Goal: Task Accomplishment & Management: Complete application form

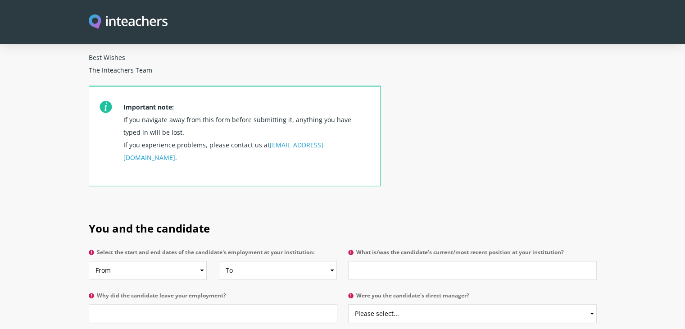
scroll to position [315, 0]
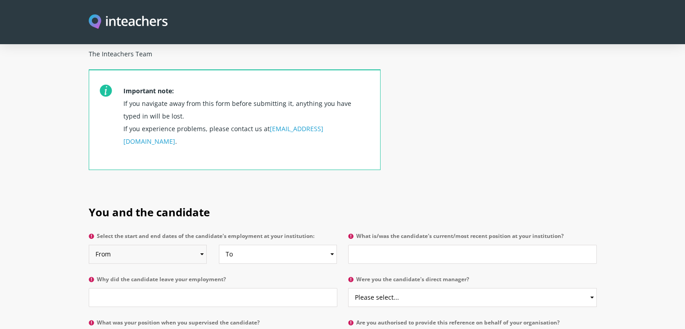
click at [181, 244] on select "From 2025 2024 2023 2022 2021 2020 2019 2018 2017 2016 2015 2014 2013 2012 2011…" at bounding box center [148, 253] width 118 height 19
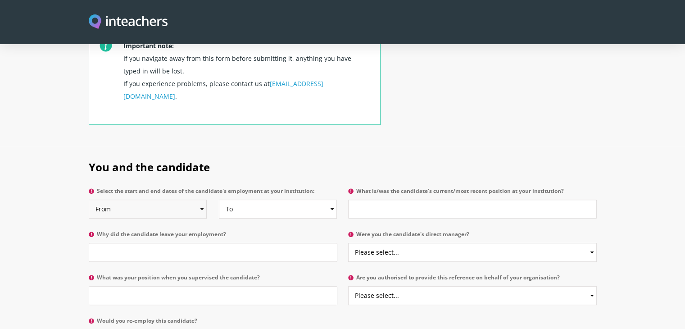
click at [185, 199] on select "From 2025 2024 2023 2022 2021 2020 2019 2018 2017 2016 2015 2014 2013 2012 2011…" at bounding box center [148, 208] width 118 height 19
select select "2015"
click at [89, 199] on select "From 2025 2024 2023 2022 2021 2020 2019 2018 2017 2016 2015 2014 2013 2012 2011…" at bounding box center [148, 208] width 118 height 19
click at [232, 199] on select "To Currently 2025 2024 2023 2022 2021 2020 2019 2018 2017 2016 2015 2014 2013 2…" at bounding box center [278, 208] width 118 height 19
select select "2023"
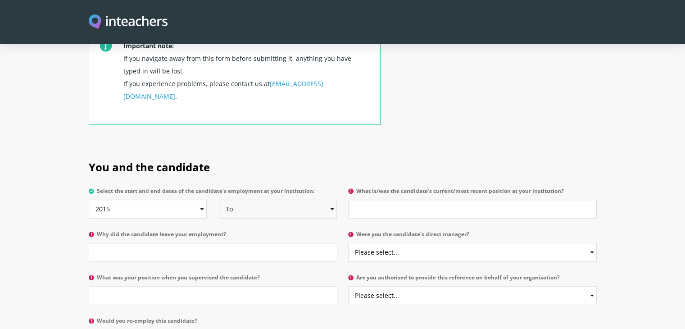
click at [219, 199] on select "To Currently 2025 2024 2023 2022 2021 2020 2019 2018 2017 2016 2015 2014 2013 2…" at bounding box center [278, 208] width 118 height 19
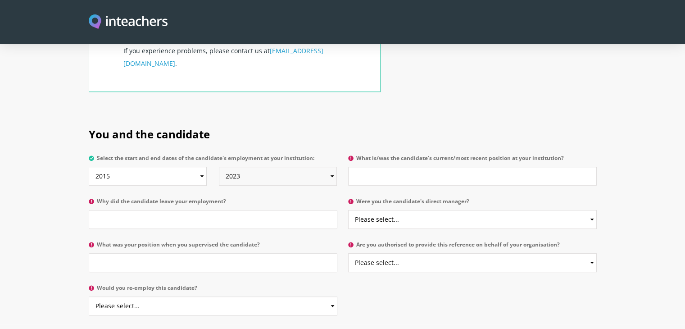
scroll to position [405, 0]
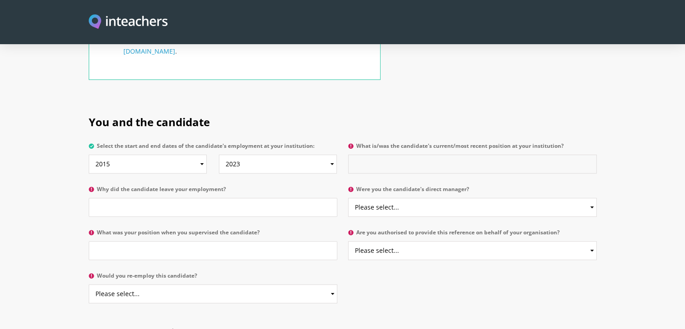
click at [385, 154] on input "What is/was the candidate's current/most recent position at your institution?" at bounding box center [472, 163] width 248 height 19
type input "student"
click at [183, 198] on input "Why did the candidate leave your employment?" at bounding box center [213, 207] width 248 height 19
type input "graduated"
click at [384, 198] on select "Please select... Yes No" at bounding box center [472, 207] width 248 height 19
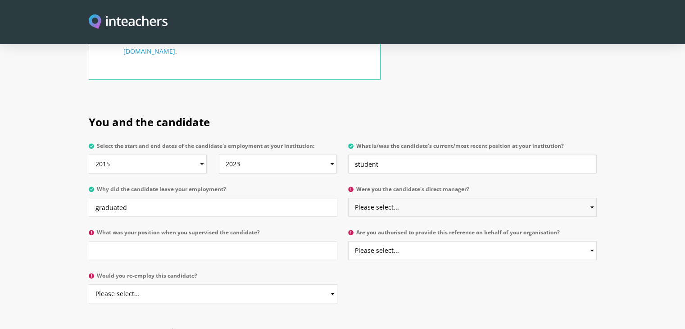
select select "No"
click at [348, 198] on select "Please select... Yes No" at bounding box center [472, 207] width 248 height 19
click at [235, 241] on input "What was your position when you supervised the candidate?" at bounding box center [213, 250] width 248 height 19
type input "teacher"
click at [415, 241] on select "Please select... Yes No" at bounding box center [472, 250] width 248 height 19
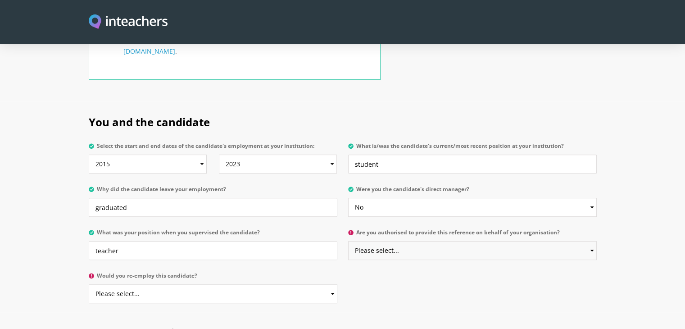
select select "Yes"
click at [348, 241] on select "Please select... Yes No" at bounding box center [472, 250] width 248 height 19
click at [206, 284] on select "Please select... Yes No" at bounding box center [213, 293] width 248 height 19
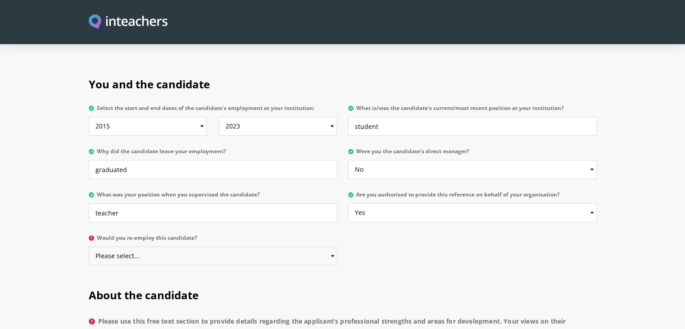
scroll to position [495, 0]
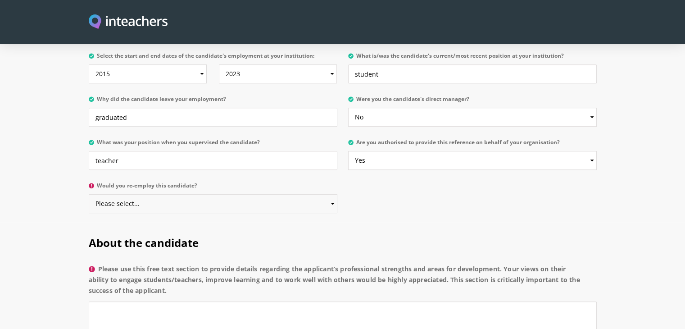
click at [157, 194] on select "Please select... Yes No" at bounding box center [213, 203] width 248 height 19
select select "No"
click at [89, 194] on select "Please select... Yes No" at bounding box center [213, 203] width 248 height 19
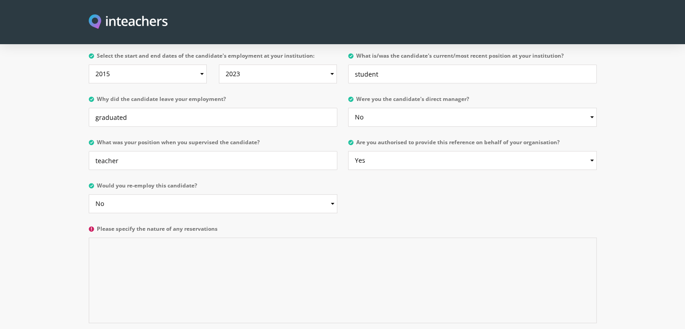
click at [225, 237] on textarea "Please specify the nature of any reservations" at bounding box center [343, 280] width 508 height 86
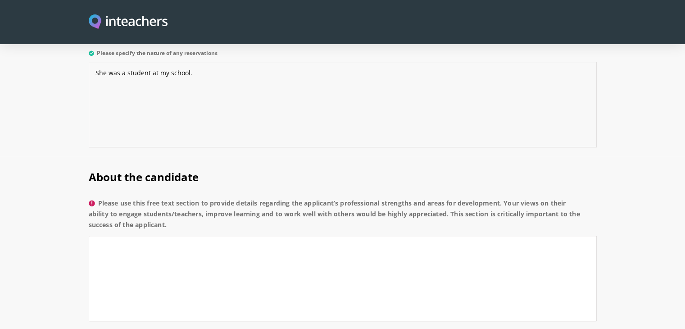
scroll to position [675, 0]
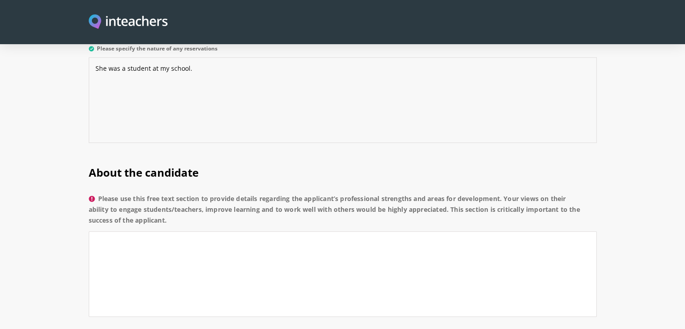
type textarea "She was a student at my school."
click at [200, 231] on textarea "Please use this free text section to provide details regarding the applicant’s …" at bounding box center [343, 274] width 508 height 86
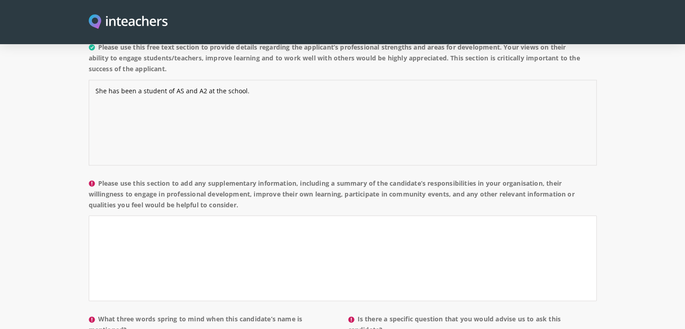
scroll to position [855, 0]
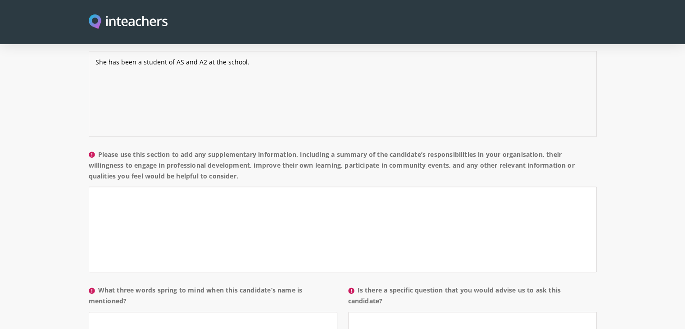
type textarea "She has been a student of AS and A2 at the school."
click at [207, 206] on textarea "Please use this section to add any supplementary information, including a summa…" at bounding box center [343, 229] width 508 height 86
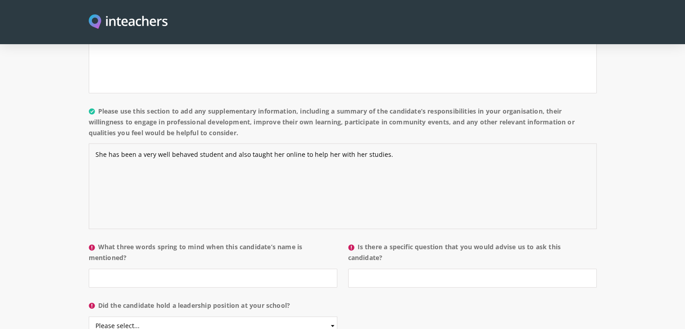
scroll to position [945, 0]
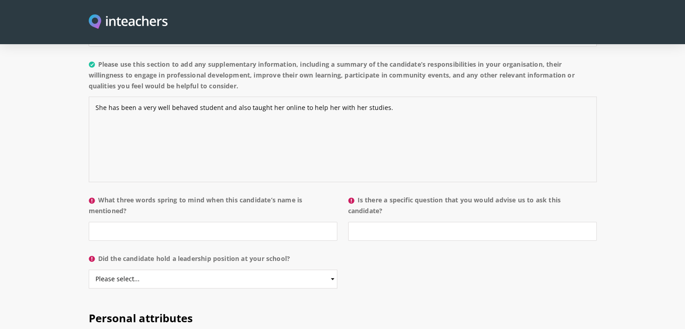
type textarea "She has been a very well behaved student and also taught her online to help her…"
click at [207, 221] on input "What three words spring to mind when this candidate’s name is mentioned?" at bounding box center [213, 230] width 248 height 19
type input "dedicated, hard working, intelligent"
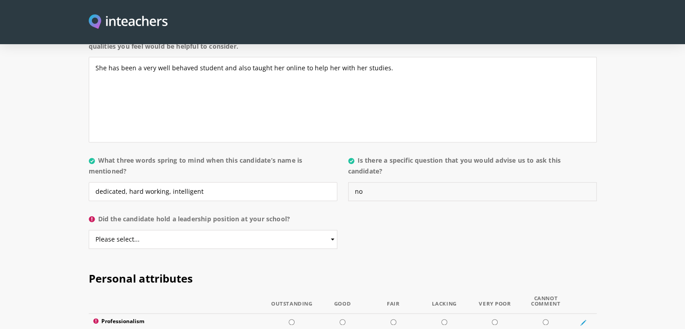
scroll to position [990, 0]
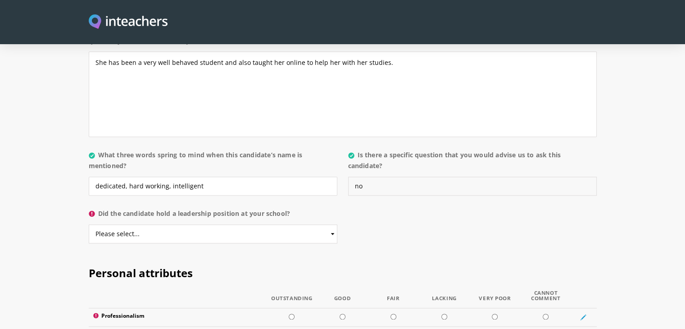
type input "no"
click at [229, 224] on select "Please select... Yes No" at bounding box center [213, 233] width 248 height 19
select select "No"
click at [89, 224] on select "Please select... Yes No" at bounding box center [213, 233] width 248 height 19
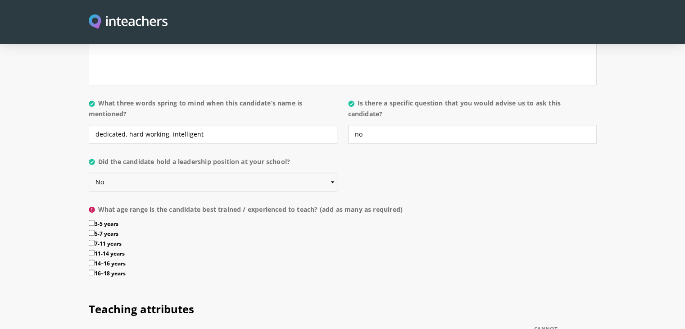
scroll to position [1080, 0]
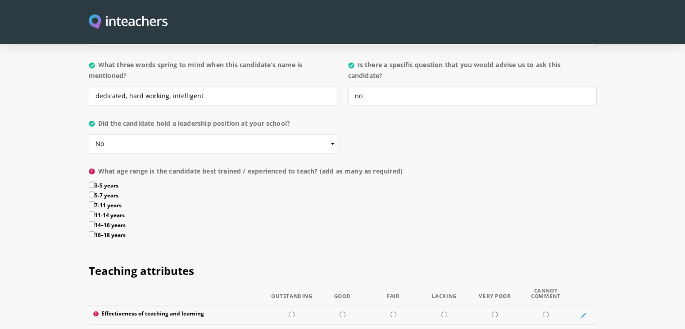
click at [92, 201] on input "7-11 years" at bounding box center [92, 204] width 6 height 6
checkbox input "true"
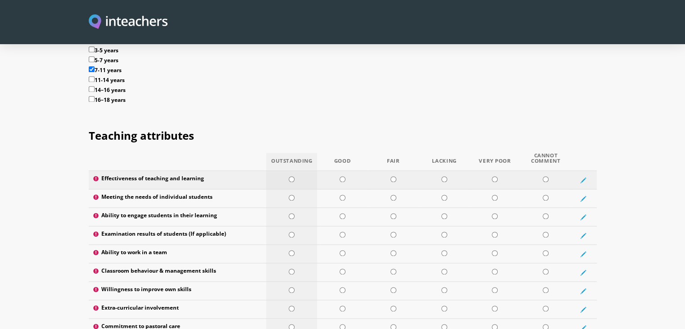
scroll to position [1260, 0]
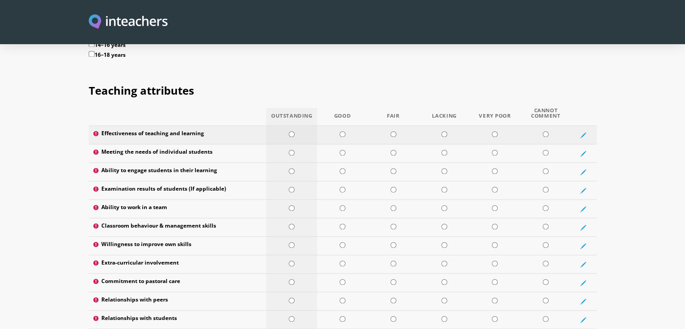
click at [291, 131] on input "radio" at bounding box center [292, 134] width 6 height 6
radio input "true"
click at [342, 131] on input "radio" at bounding box center [342, 134] width 6 height 6
radio input "true"
click at [292, 149] on input "radio" at bounding box center [292, 152] width 6 height 6
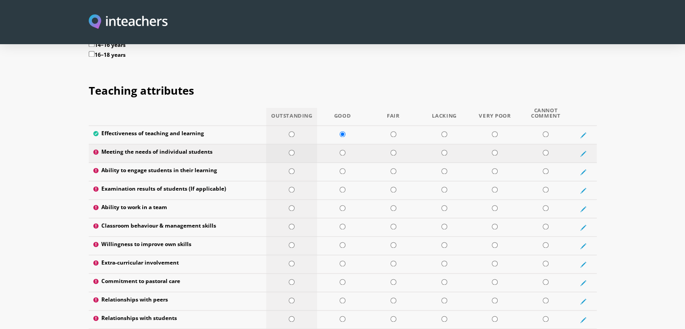
radio input "true"
click at [289, 168] on input "radio" at bounding box center [292, 171] width 6 height 6
radio input "true"
click at [291, 186] on input "radio" at bounding box center [292, 189] width 6 height 6
radio input "true"
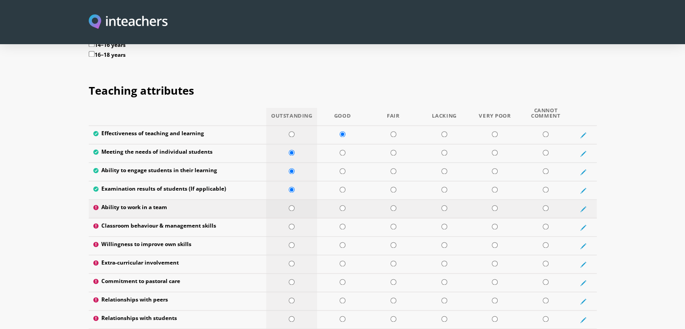
click at [292, 205] on input "radio" at bounding box center [292, 208] width 6 height 6
radio input "true"
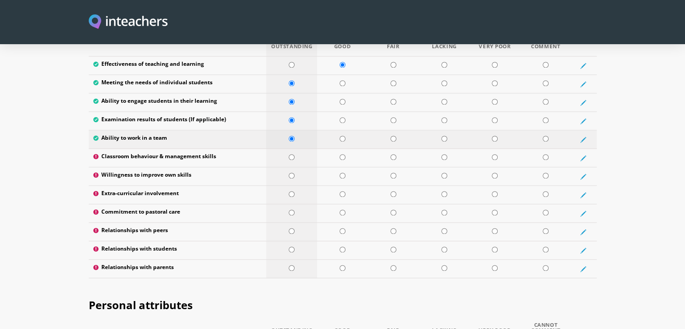
scroll to position [1350, 0]
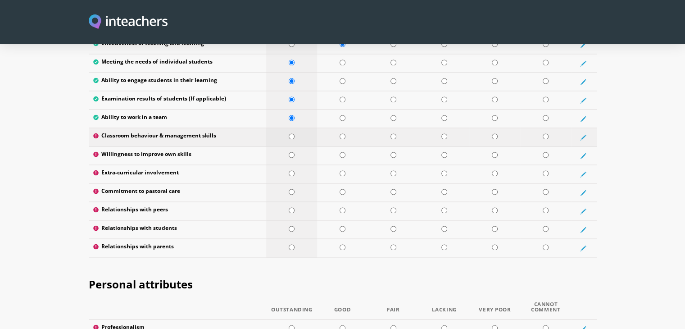
click at [292, 133] on input "radio" at bounding box center [292, 136] width 6 height 6
radio input "true"
click at [341, 133] on input "radio" at bounding box center [342, 136] width 6 height 6
radio input "true"
click at [292, 152] on input "radio" at bounding box center [292, 155] width 6 height 6
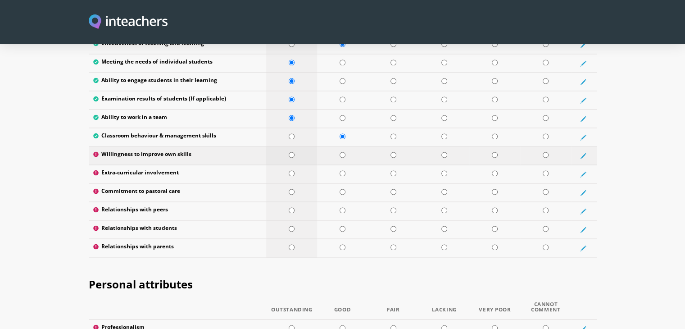
radio input "true"
click at [292, 170] on input "radio" at bounding box center [292, 173] width 6 height 6
radio input "true"
click at [292, 189] on input "radio" at bounding box center [292, 192] width 6 height 6
radio input "true"
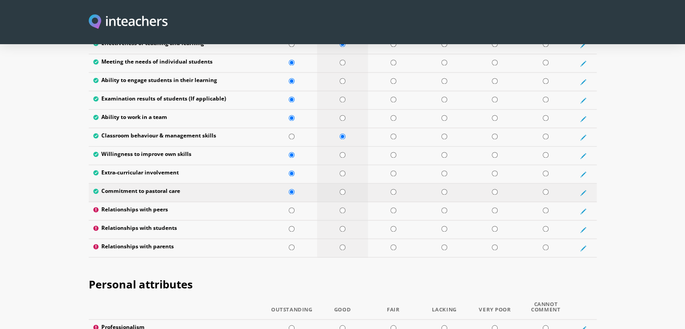
click at [343, 189] on input "radio" at bounding box center [342, 192] width 6 height 6
radio input "true"
click at [292, 207] on input "radio" at bounding box center [292, 210] width 6 height 6
radio input "true"
click at [292, 226] on input "radio" at bounding box center [292, 229] width 6 height 6
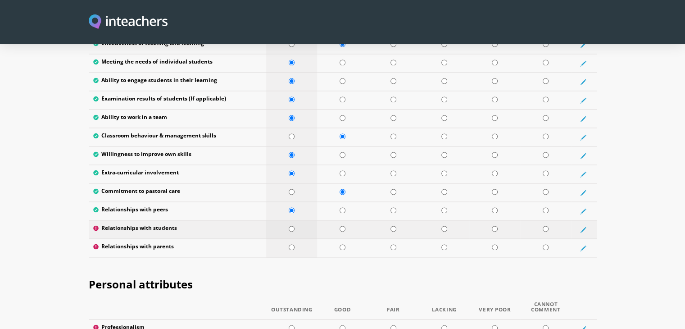
radio input "true"
click at [290, 244] on input "radio" at bounding box center [292, 247] width 6 height 6
radio input "true"
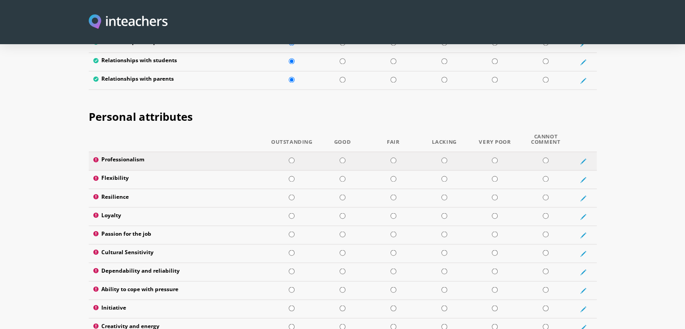
scroll to position [1530, 0]
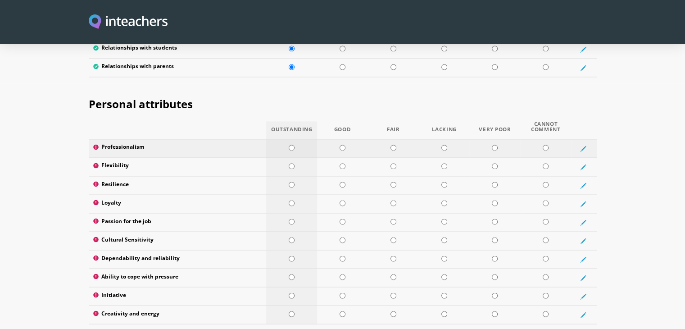
click at [289, 144] on input "radio" at bounding box center [292, 147] width 6 height 6
radio input "true"
click at [290, 163] on input "radio" at bounding box center [292, 166] width 6 height 6
radio input "true"
click at [291, 181] on input "radio" at bounding box center [292, 184] width 6 height 6
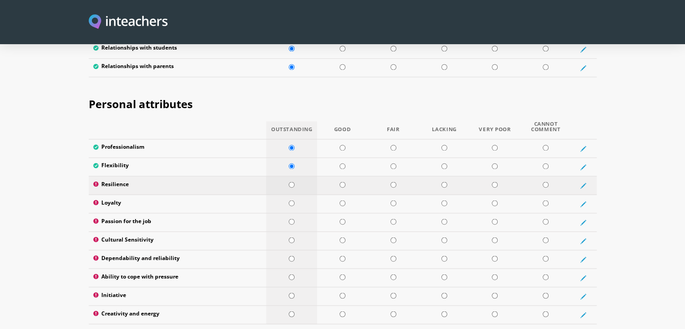
radio input "true"
click at [292, 200] on input "radio" at bounding box center [292, 203] width 6 height 6
radio input "true"
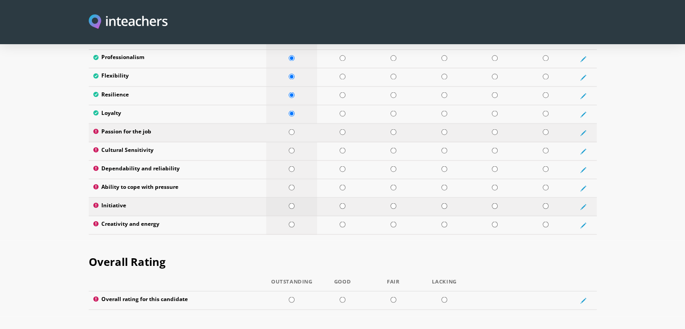
scroll to position [1621, 0]
click at [289, 128] on input "radio" at bounding box center [292, 131] width 6 height 6
radio input "true"
click at [290, 147] on input "radio" at bounding box center [292, 150] width 6 height 6
radio input "true"
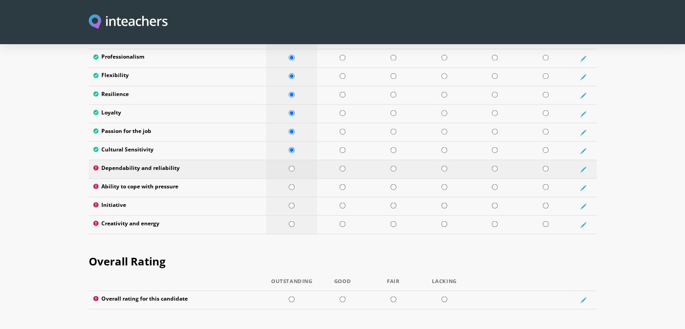
click at [291, 165] on input "radio" at bounding box center [292, 168] width 6 height 6
radio input "true"
click at [292, 184] on input "radio" at bounding box center [292, 187] width 6 height 6
radio input "true"
click at [292, 202] on input "radio" at bounding box center [292, 205] width 6 height 6
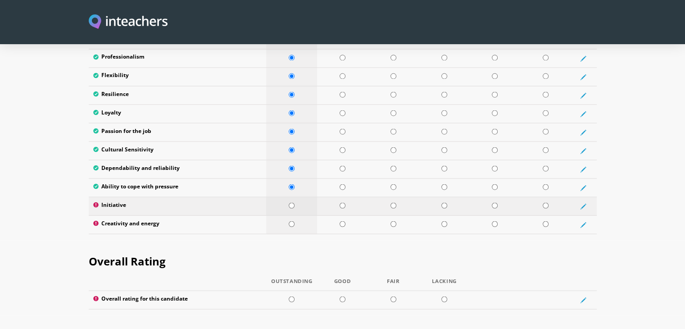
radio input "true"
click at [290, 221] on input "radio" at bounding box center [292, 224] width 6 height 6
radio input "true"
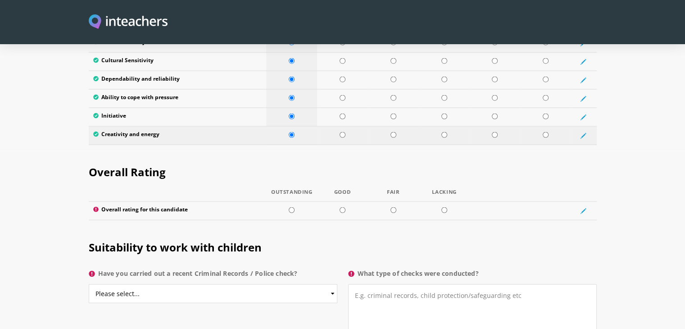
scroll to position [1711, 0]
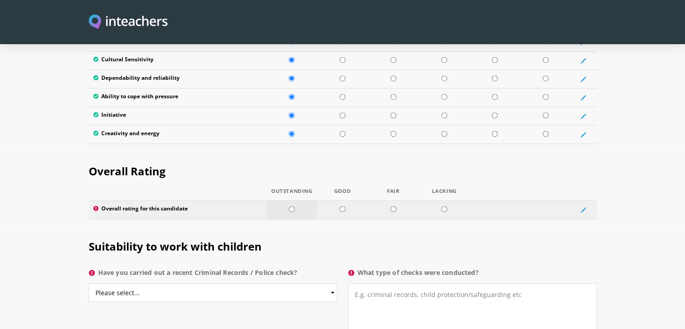
click at [290, 206] on input "radio" at bounding box center [292, 209] width 6 height 6
radio input "true"
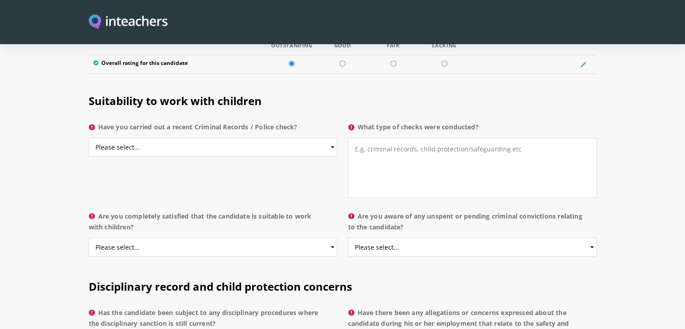
scroll to position [1801, 0]
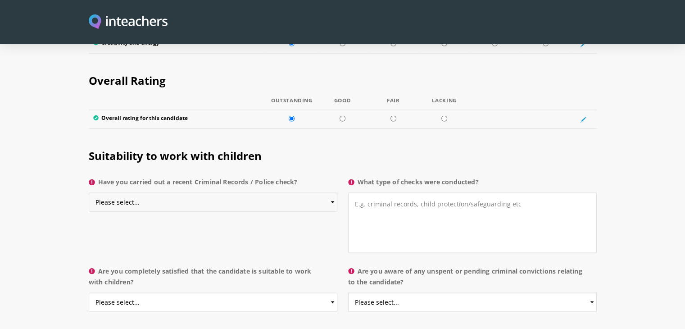
click at [233, 193] on select "Please select... Yes No Do not know" at bounding box center [213, 202] width 248 height 19
select select "No"
click at [89, 193] on select "Please select... Yes No Do not know" at bounding box center [213, 202] width 248 height 19
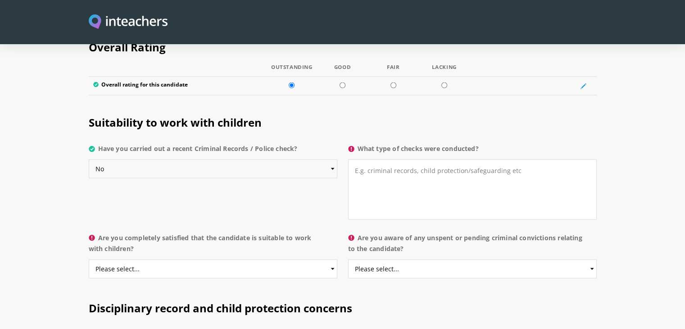
scroll to position [1846, 0]
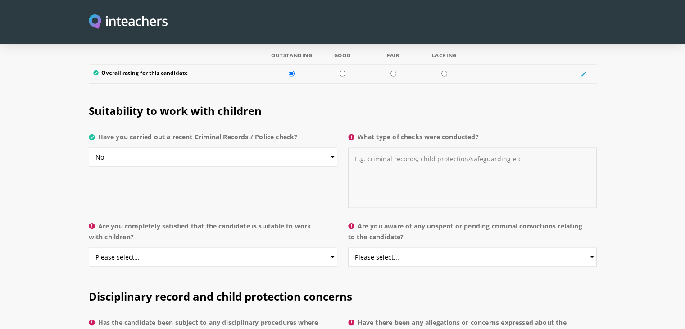
click at [370, 148] on textarea "What type of checks were conducted?" at bounding box center [472, 178] width 248 height 60
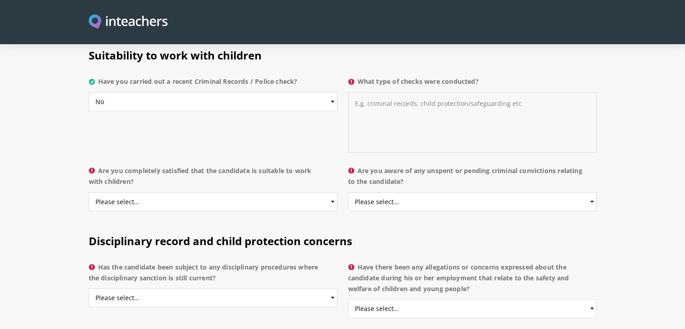
scroll to position [1936, 0]
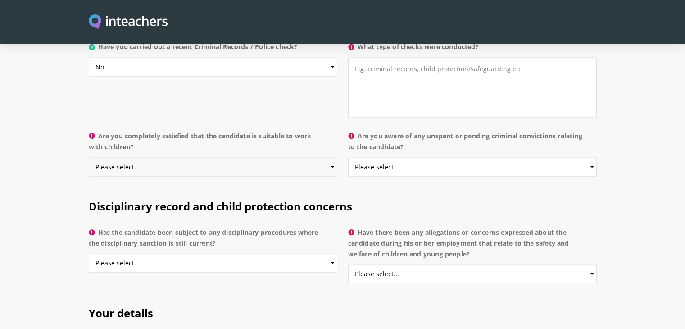
click at [207, 158] on select "Please select... Yes No Do not know" at bounding box center [213, 167] width 248 height 19
select select "Yes"
click at [89, 158] on select "Please select... Yes No Do not know" at bounding box center [213, 167] width 248 height 19
click at [406, 158] on select "Please select... Yes No Do not know" at bounding box center [472, 167] width 248 height 19
select select "No"
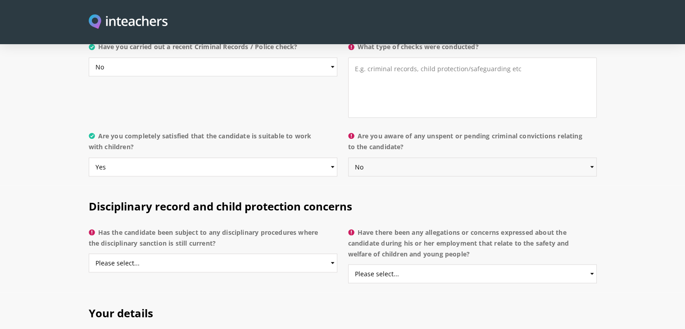
click at [348, 158] on select "Please select... Yes No Do not know" at bounding box center [472, 167] width 248 height 19
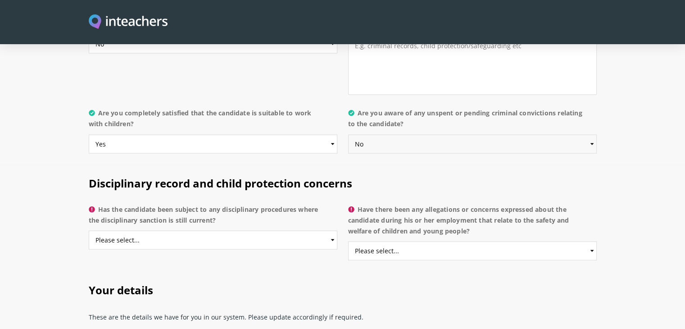
scroll to position [1981, 0]
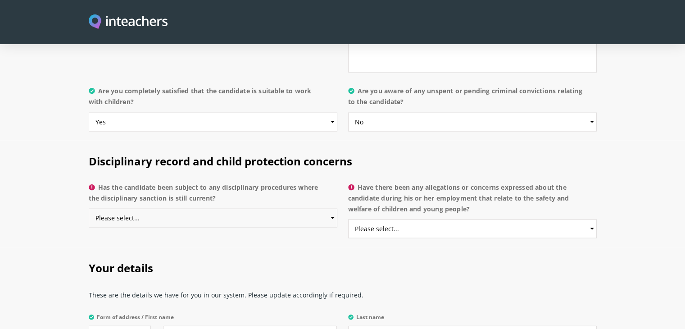
click at [229, 208] on select "Please select... Yes No Do not know" at bounding box center [213, 217] width 248 height 19
select select "No"
click at [89, 208] on select "Please select... Yes No Do not know" at bounding box center [213, 217] width 248 height 19
click at [417, 219] on select "Please select... Yes No Do not know" at bounding box center [472, 228] width 248 height 19
select select "No"
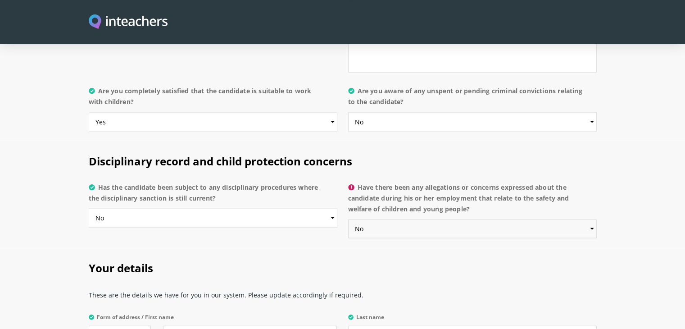
click at [348, 219] on select "Please select... Yes No Do not know" at bounding box center [472, 228] width 248 height 19
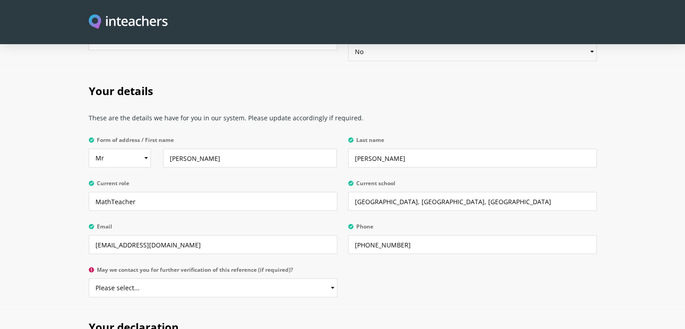
scroll to position [2206, 0]
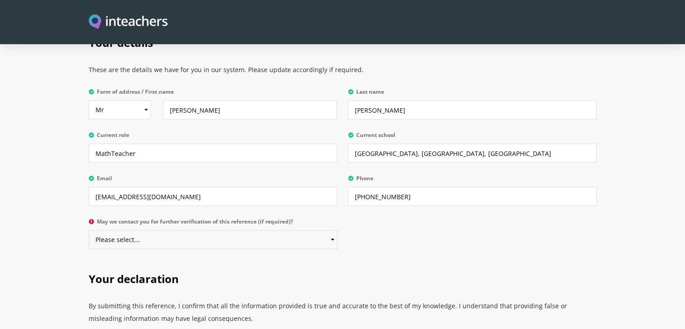
click at [196, 230] on select "Please select... Yes No" at bounding box center [213, 239] width 248 height 19
select select "Yes"
click at [89, 230] on select "Please select... Yes No" at bounding box center [213, 239] width 248 height 19
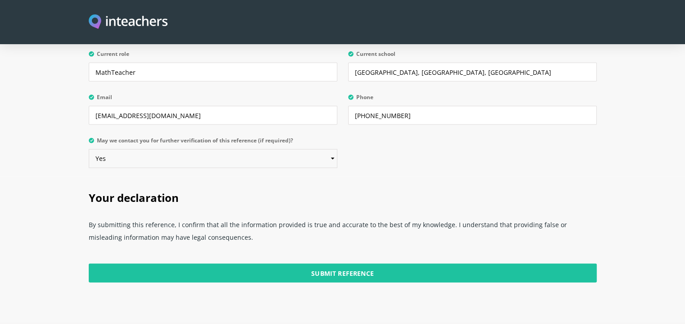
scroll to position [2296, 0]
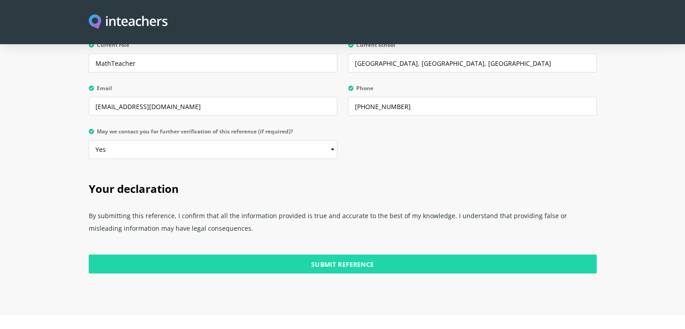
click at [279, 254] on input "Submit Reference" at bounding box center [343, 263] width 508 height 19
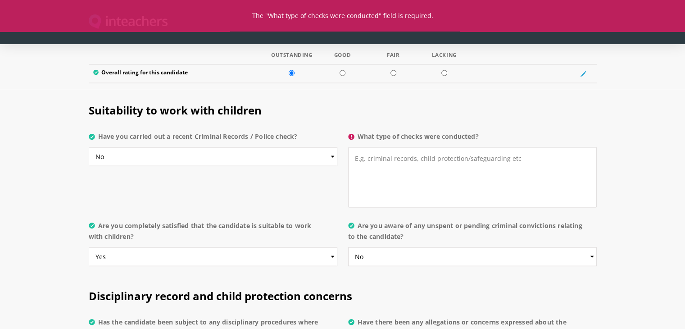
scroll to position [1846, 0]
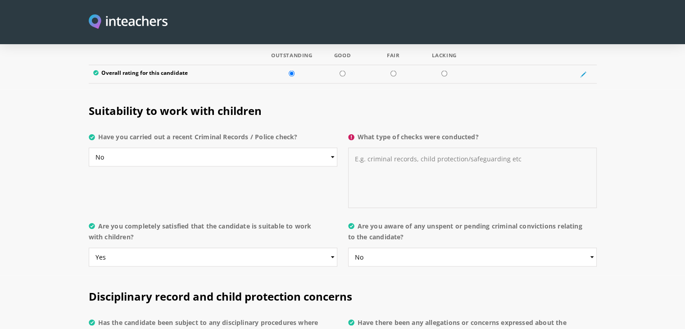
click at [390, 148] on textarea "What type of checks were conducted?" at bounding box center [472, 178] width 248 height 60
click at [354, 148] on textarea "there are no criminal records" at bounding box center [472, 178] width 248 height 60
click at [423, 148] on textarea "No checks were conducted but I have known her since she was a child and there a…" at bounding box center [472, 178] width 248 height 60
click at [449, 166] on textarea "No checks were conducted but I have known her since she was a child and there a…" at bounding box center [472, 178] width 248 height 60
type textarea "No checks were conducted but I have known her since she was a child and there a…"
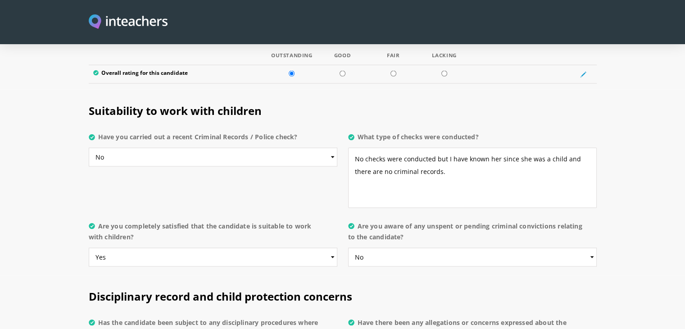
click at [292, 173] on div "Suitability to work with children Have you carried out a recent Criminal Record…" at bounding box center [342, 153] width 519 height 127
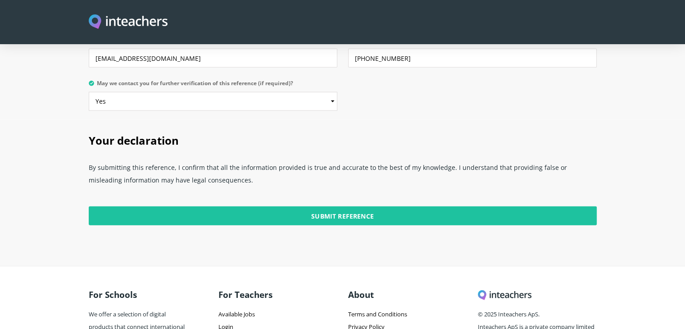
scroll to position [2385, 0]
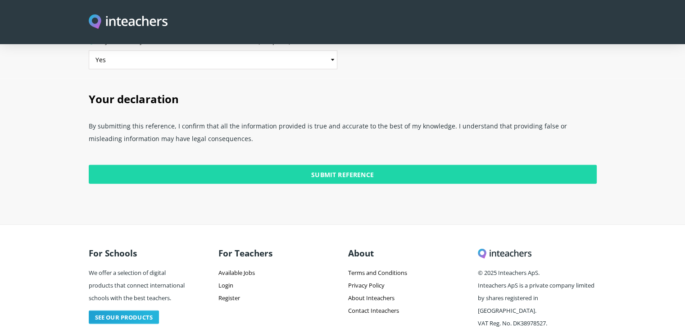
click at [325, 165] on input "Submit Reference" at bounding box center [343, 174] width 508 height 19
